Goal: Information Seeking & Learning: Understand process/instructions

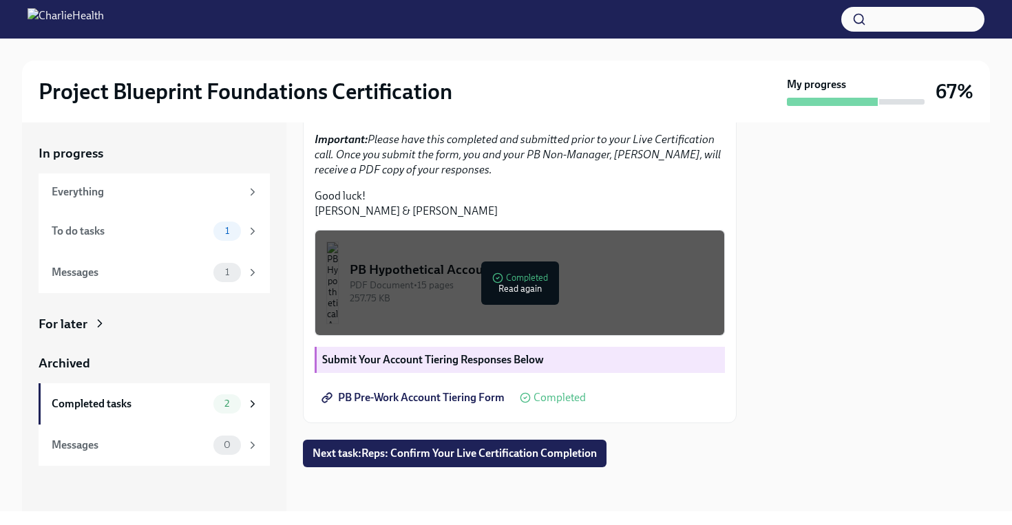
scroll to position [410, 0]
click at [521, 287] on div "PDF Document • 15 pages" at bounding box center [531, 285] width 363 height 13
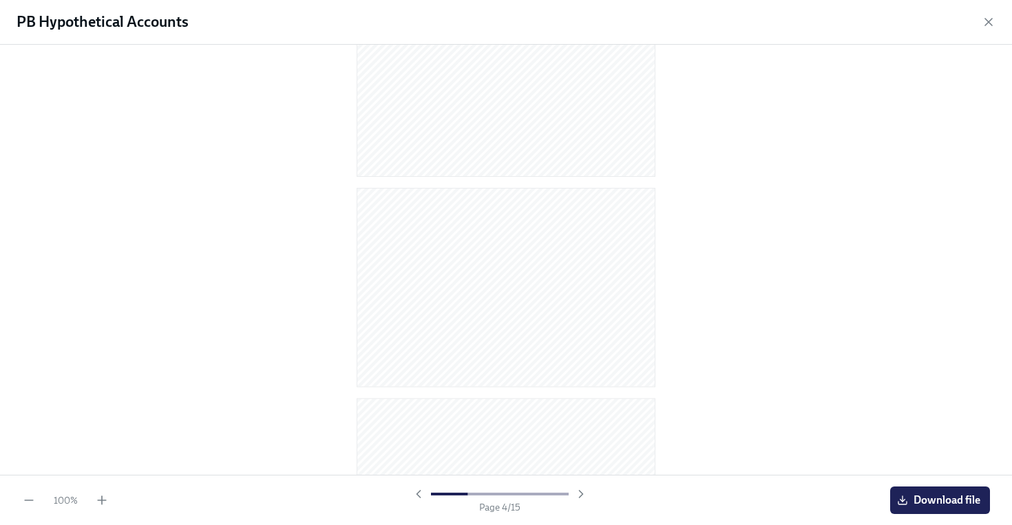
scroll to position [501, 0]
click at [716, 239] on div at bounding box center [506, 260] width 1012 height 430
click at [989, 27] on icon "button" at bounding box center [989, 22] width 14 height 14
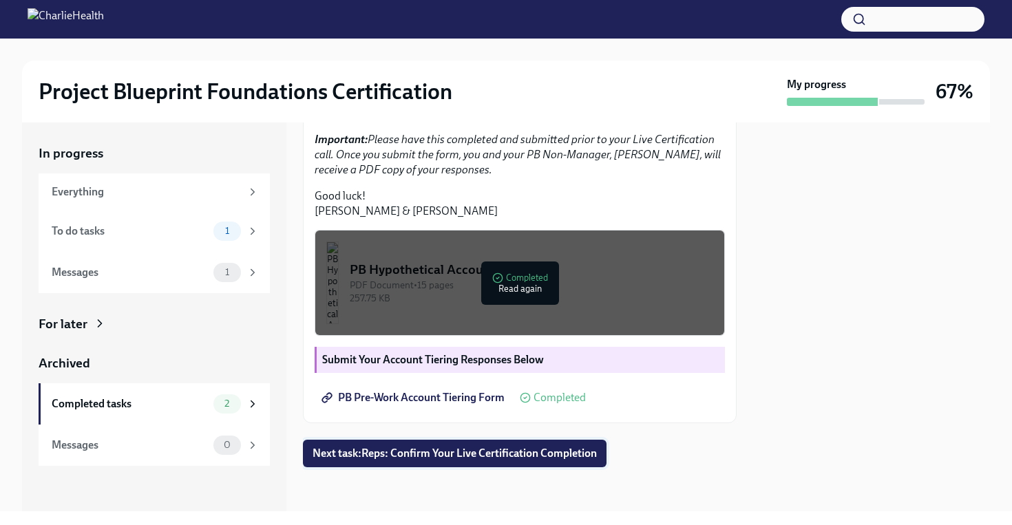
click at [544, 450] on span "Next task : Reps: Confirm Your Live Certification Completion" at bounding box center [455, 454] width 284 height 14
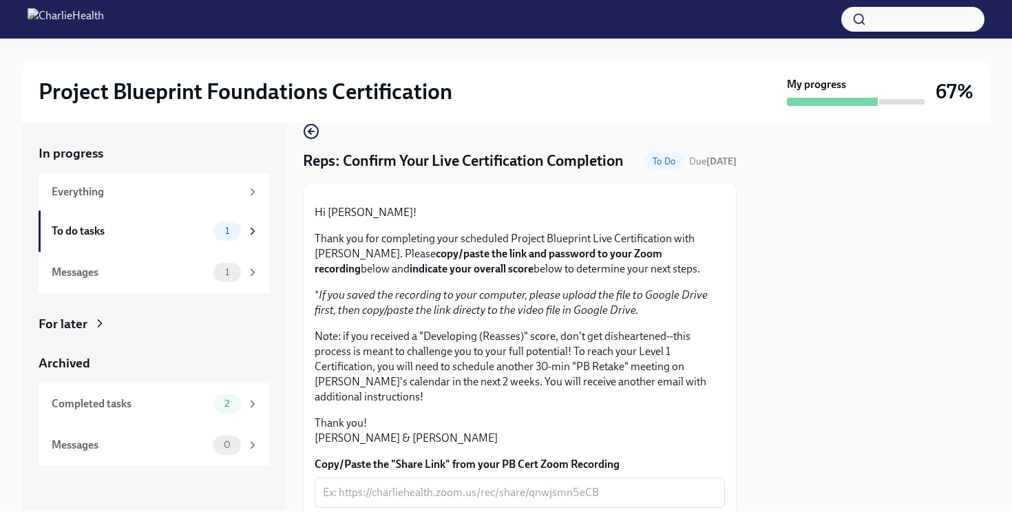
scroll to position [24, 0]
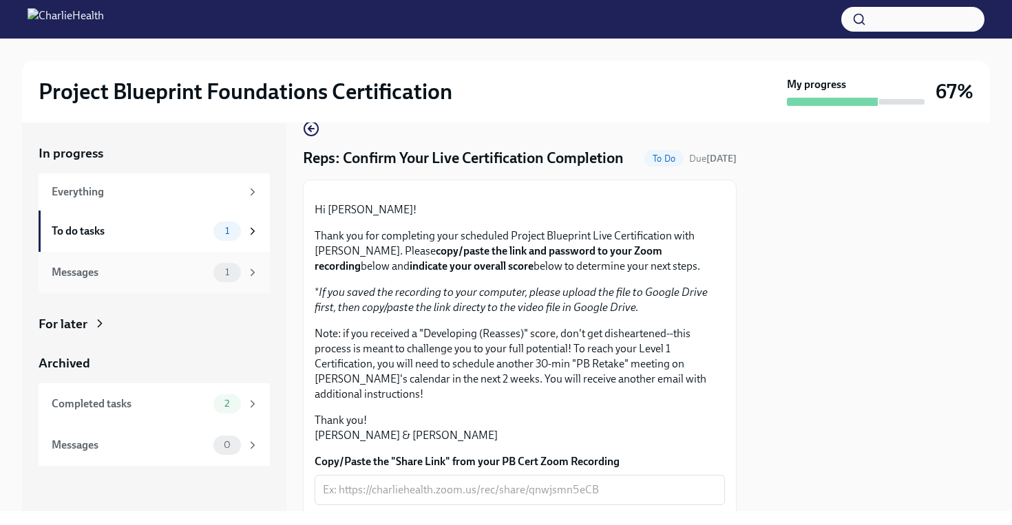
click at [234, 269] on span "1" at bounding box center [227, 272] width 21 height 10
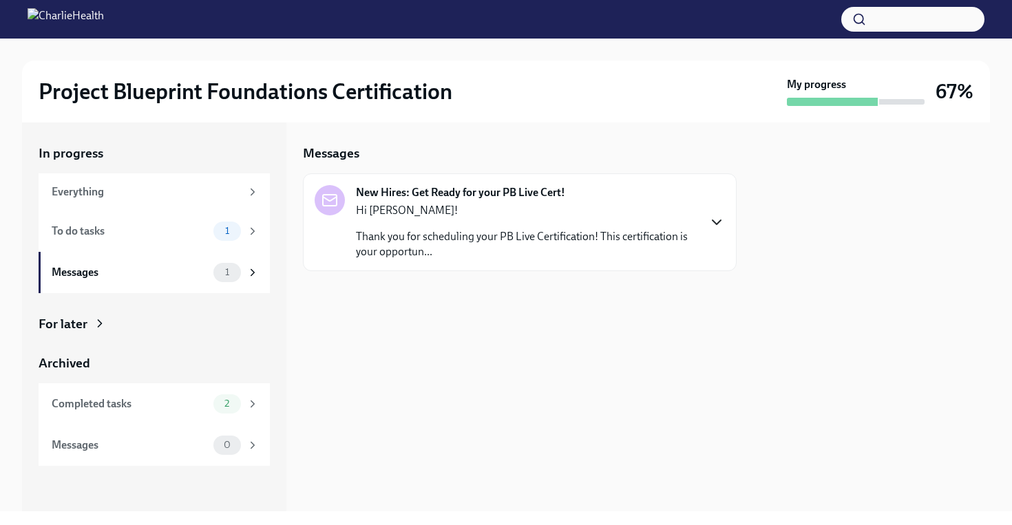
click at [717, 222] on icon "button" at bounding box center [716, 222] width 17 height 17
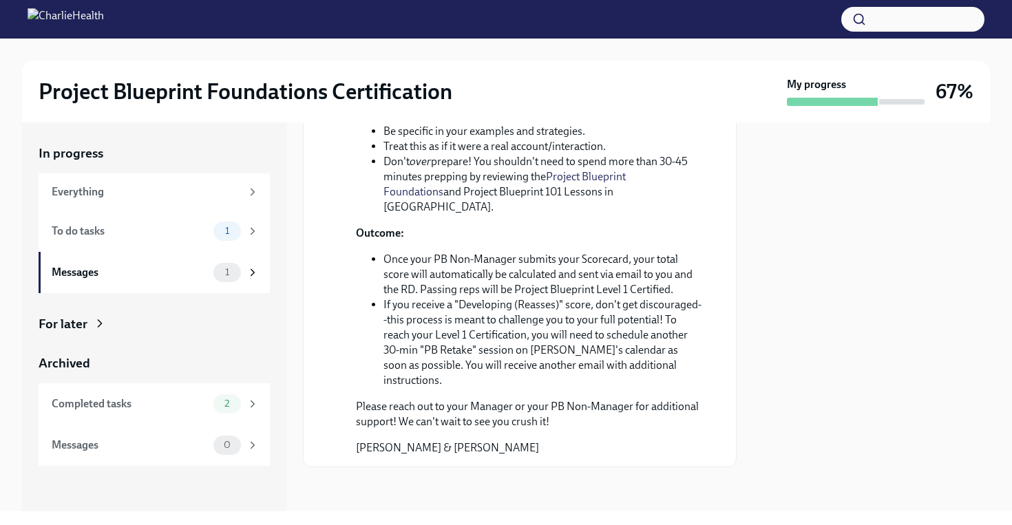
scroll to position [584, 0]
